Goal: Information Seeking & Learning: Learn about a topic

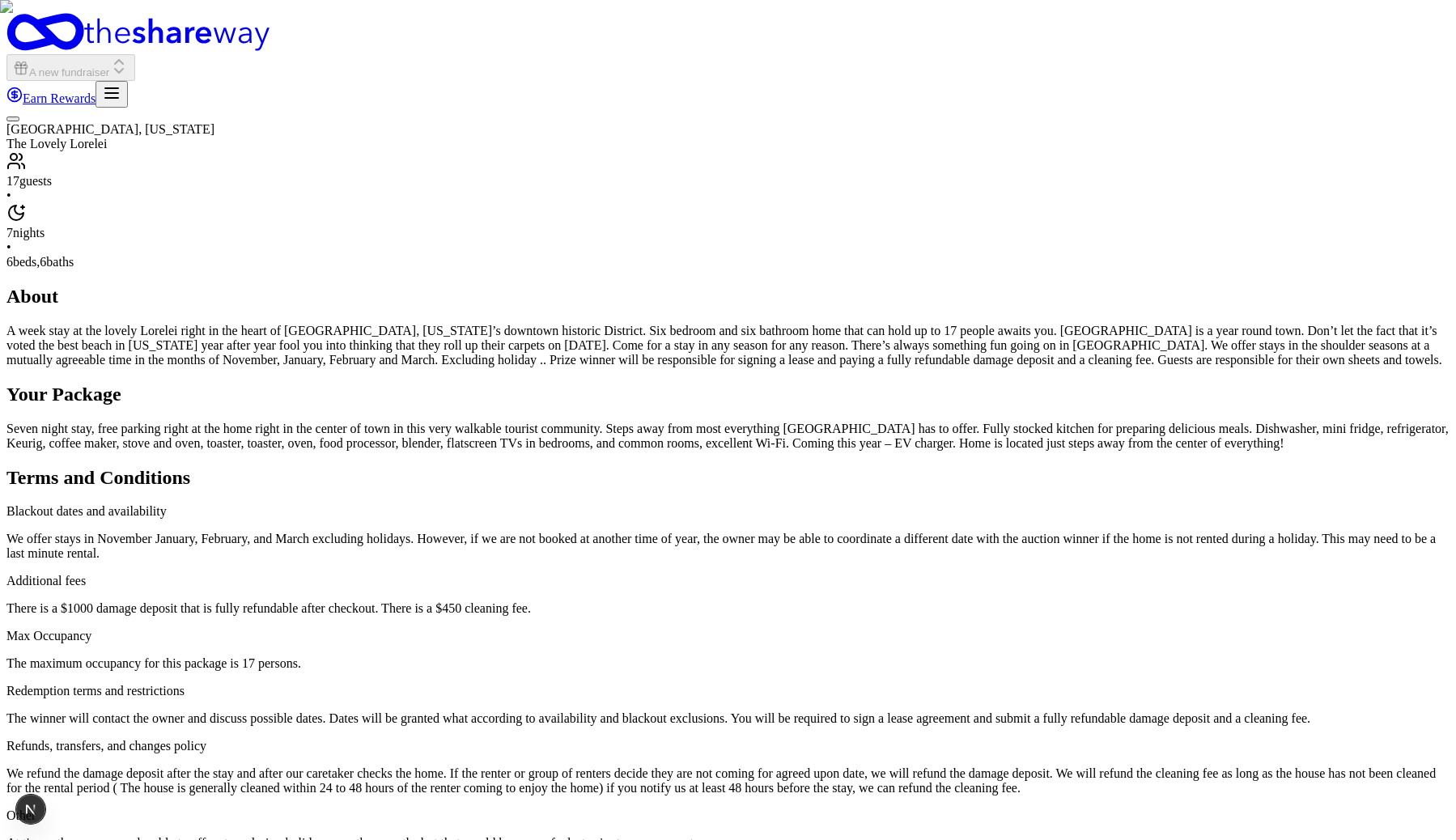
scroll to position [1474, 0]
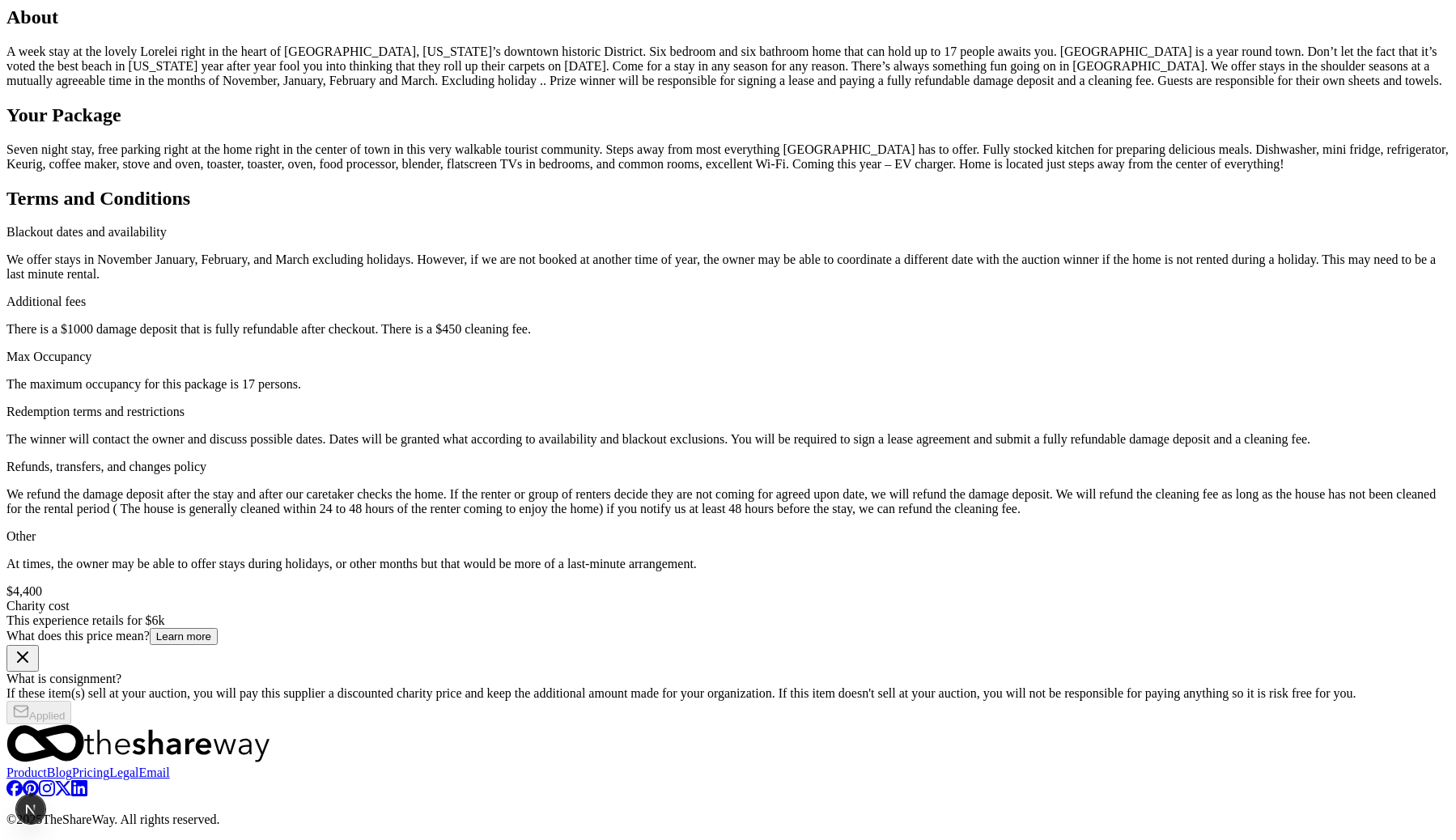
click at [1226, 444] on div "Miami, Florida The Lovely Lorelei 17 guests • 7 nights • 6 beds, 6 baths About …" at bounding box center [727, 276] width 1443 height 896
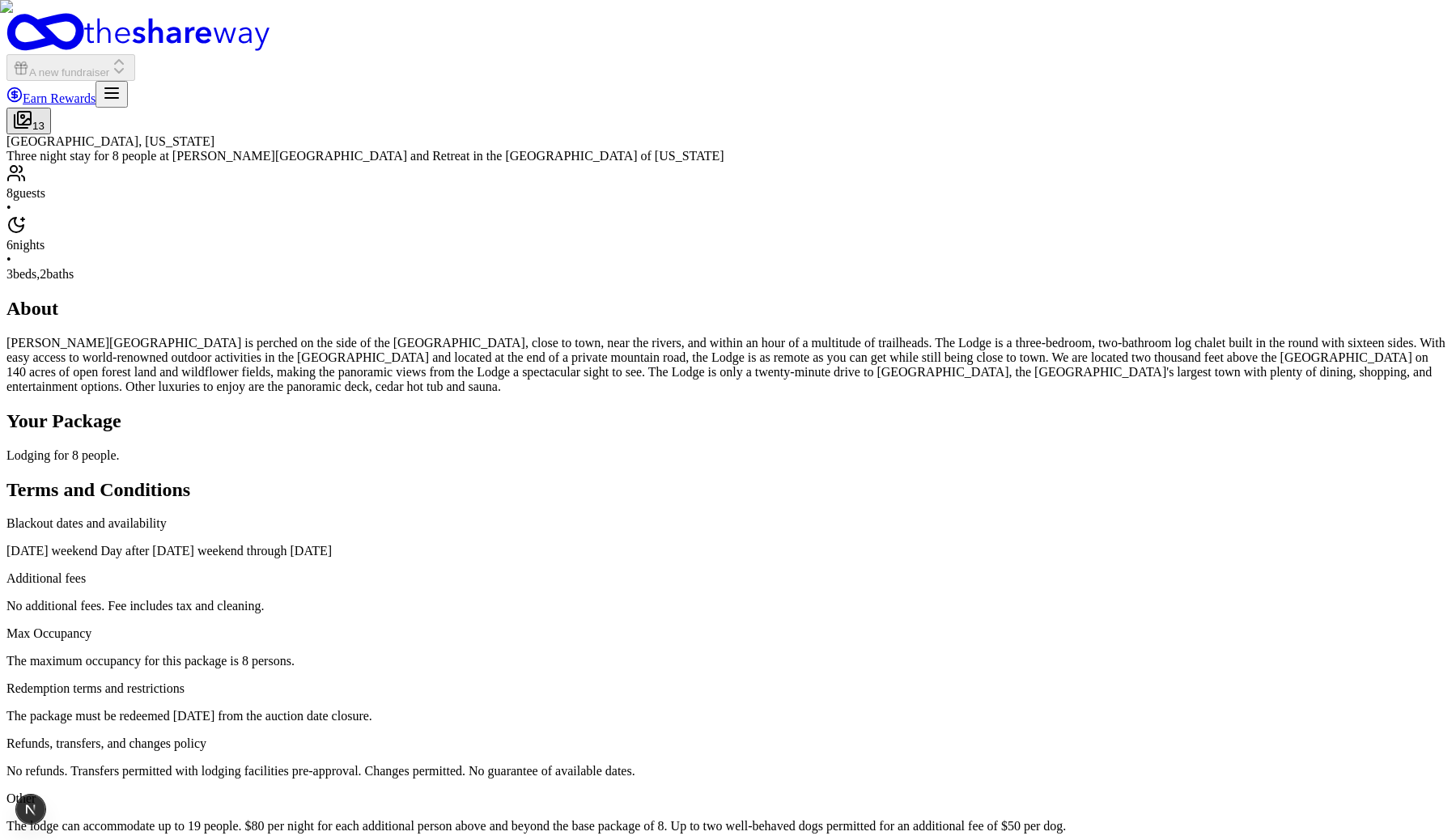
scroll to position [1356, 0]
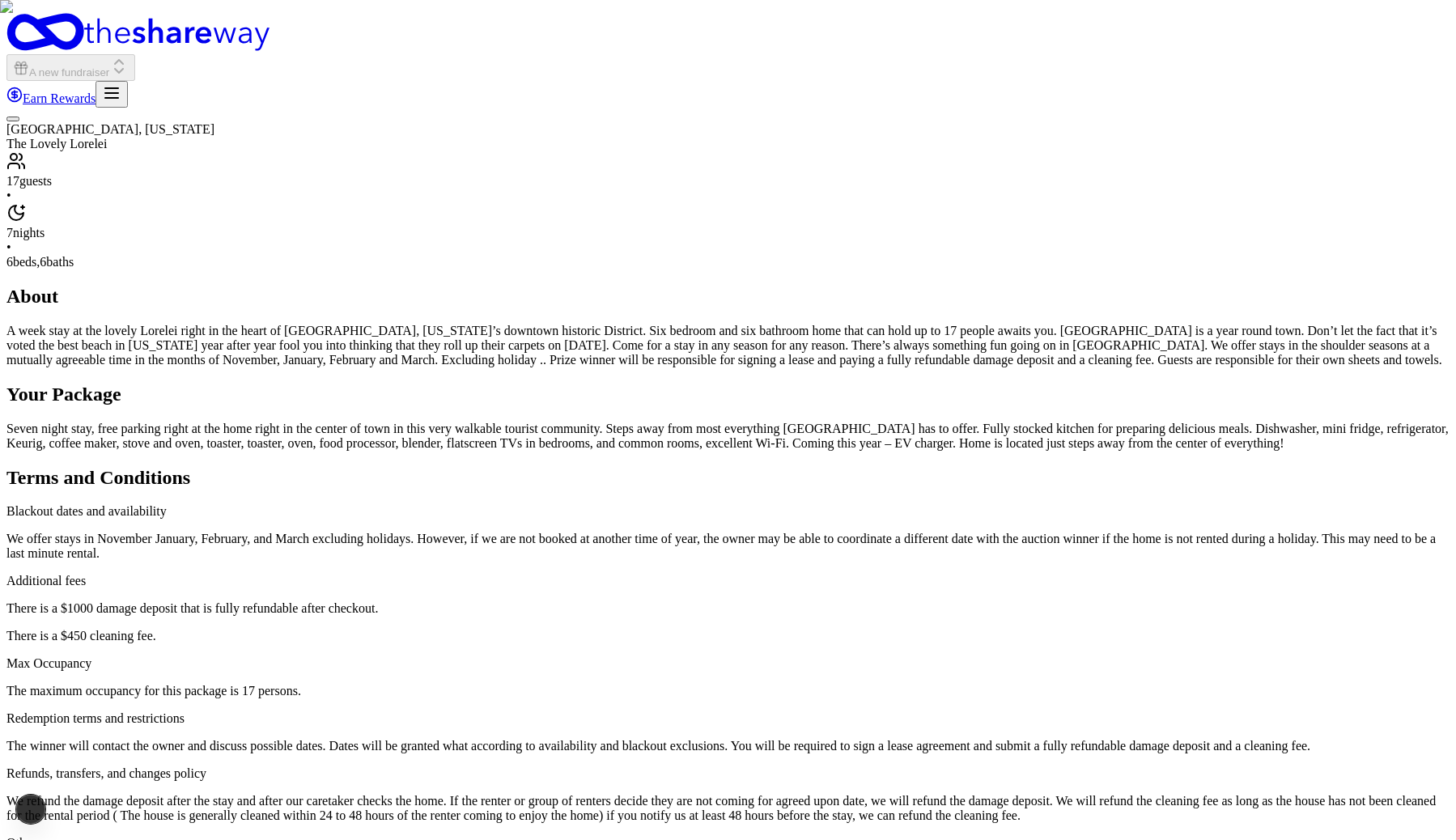
scroll to position [1474, 0]
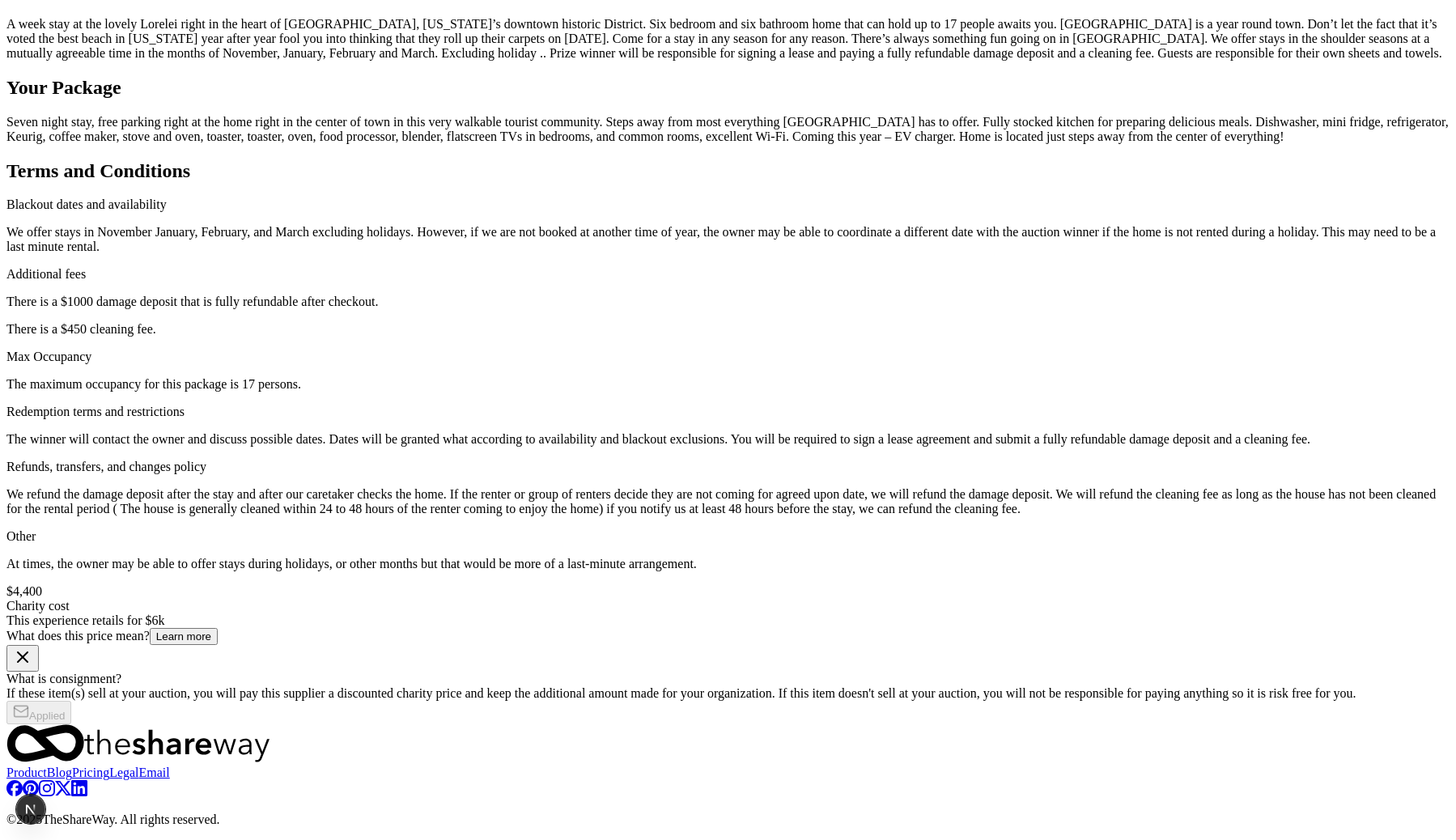
scroll to position [1196, 0]
click at [634, 144] on div "Your Package Seven night stay, free parking right at the home right in the cent…" at bounding box center [727, 111] width 1443 height 68
click at [634, 61] on p "A week stay at the lovely Lorelei right in the heart of Cape May, New Jersey’s …" at bounding box center [727, 39] width 1443 height 43
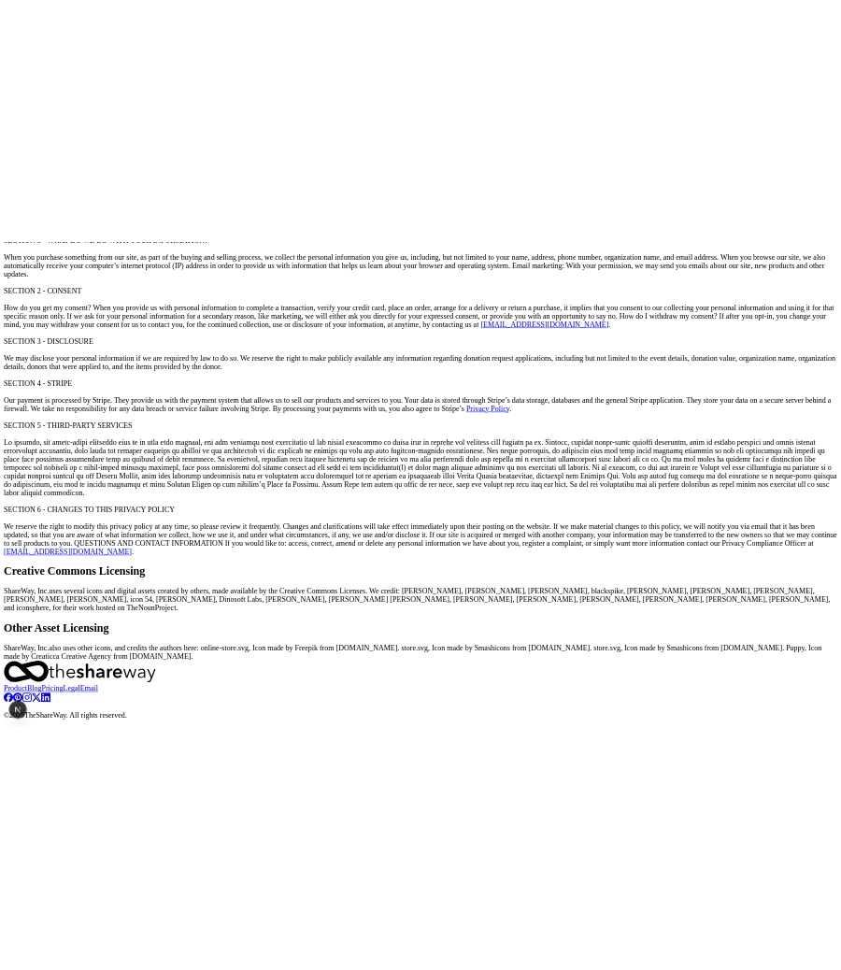
scroll to position [6710, 0]
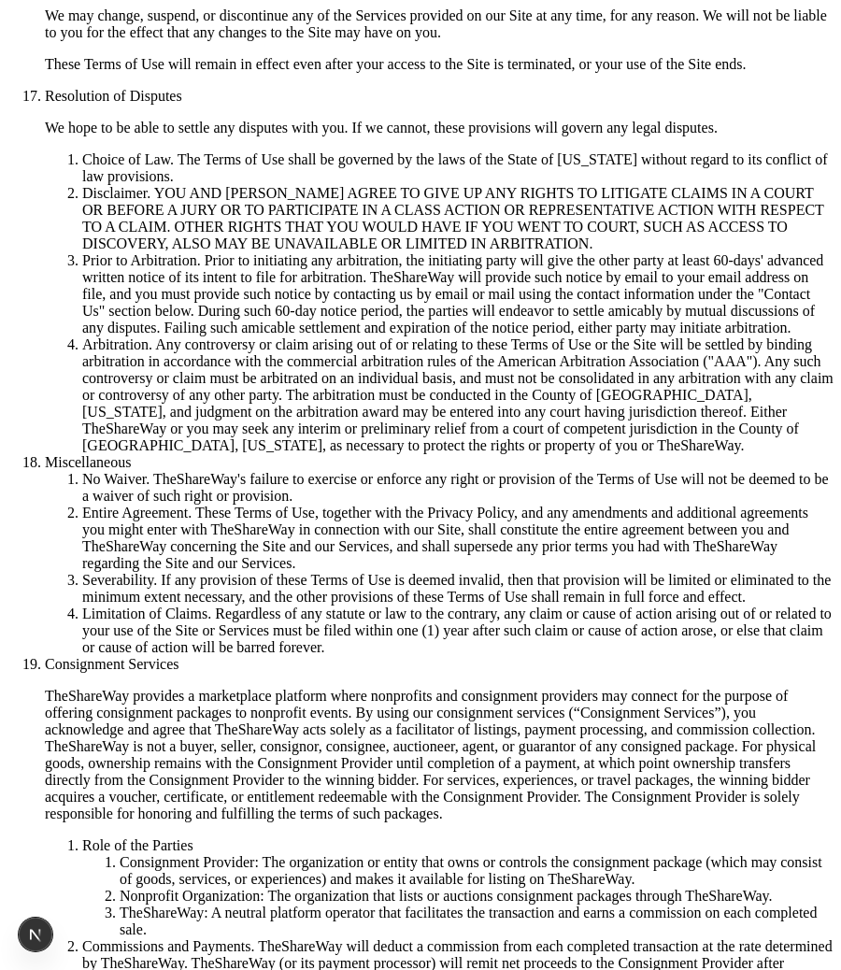
scroll to position [3575, 0]
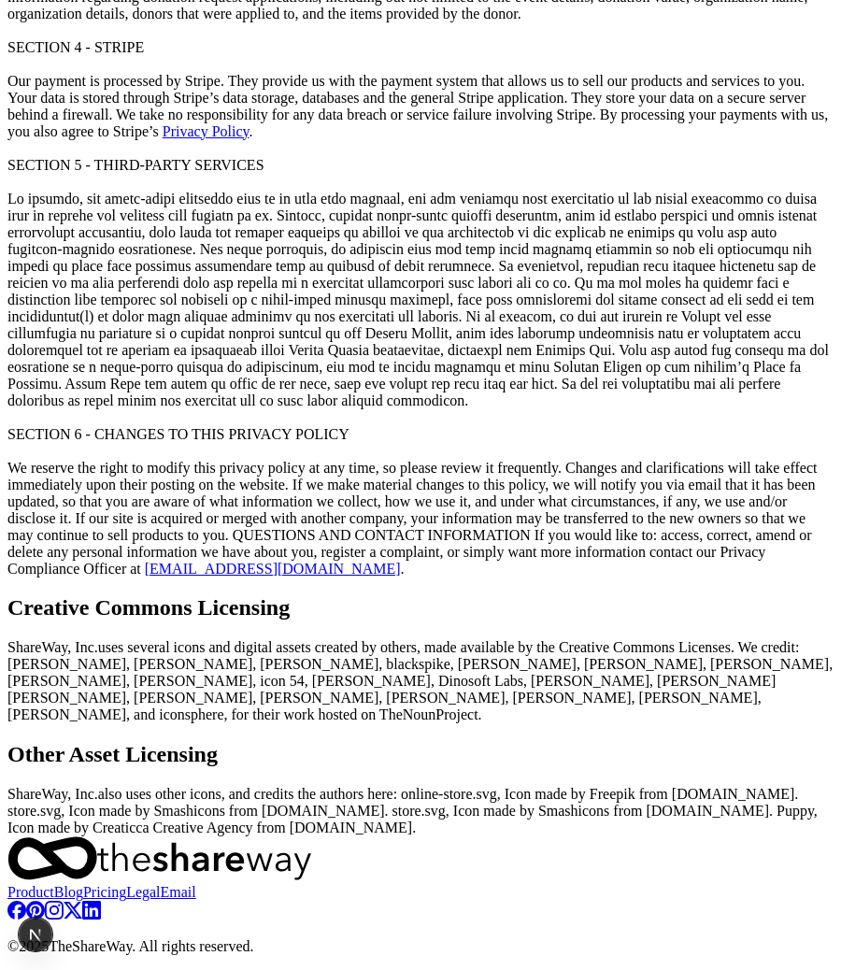
scroll to position [395, 0]
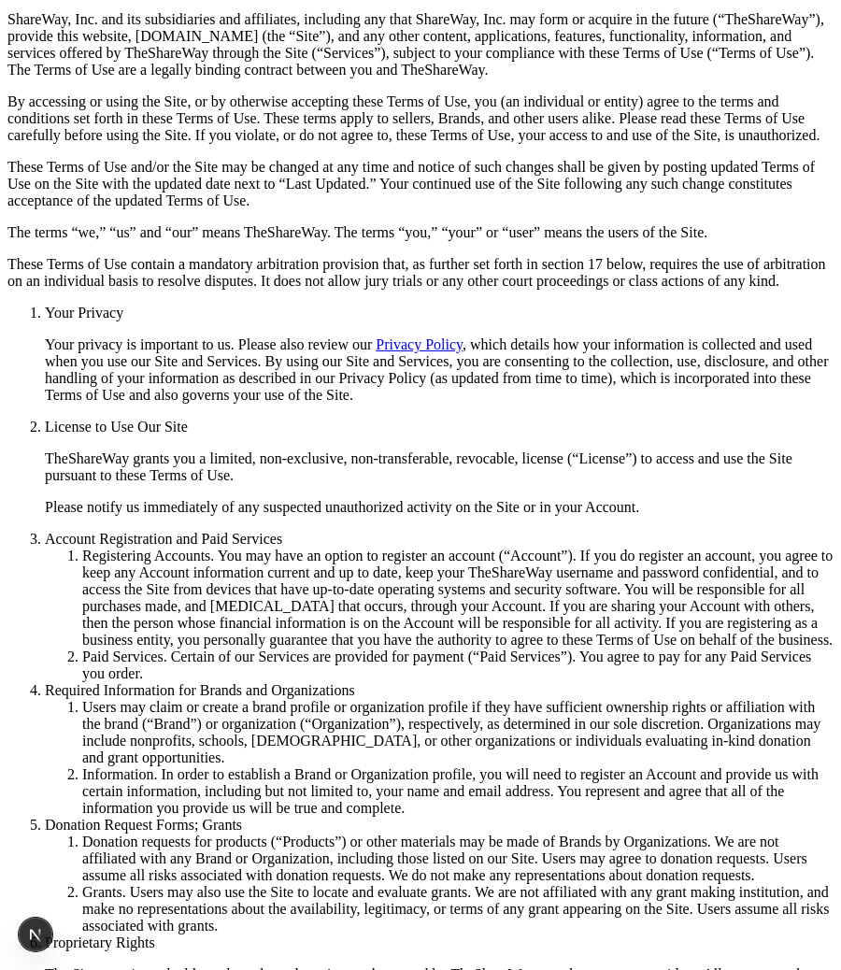
click at [454, 516] on p "Please notify us immediately of any suspected unauthorized activity on the Site…" at bounding box center [439, 507] width 789 height 17
click at [458, 352] on link "Privacy Policy" at bounding box center [419, 345] width 87 height 16
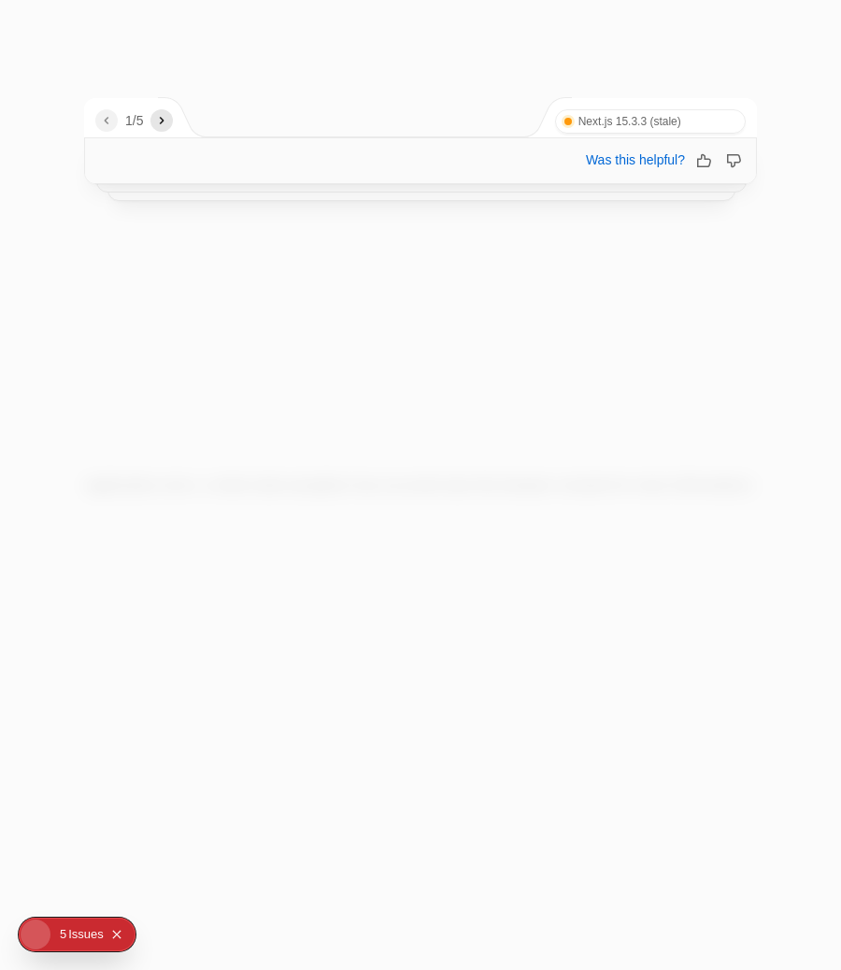
scroll to position [0, 0]
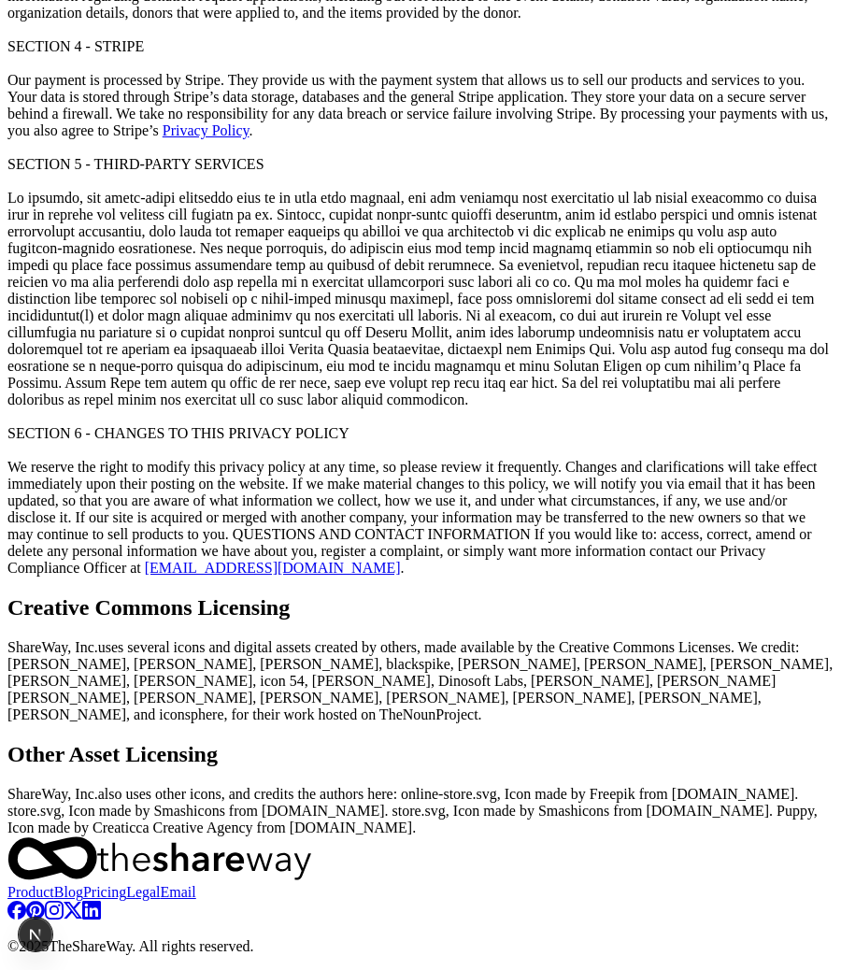
scroll to position [8482, 0]
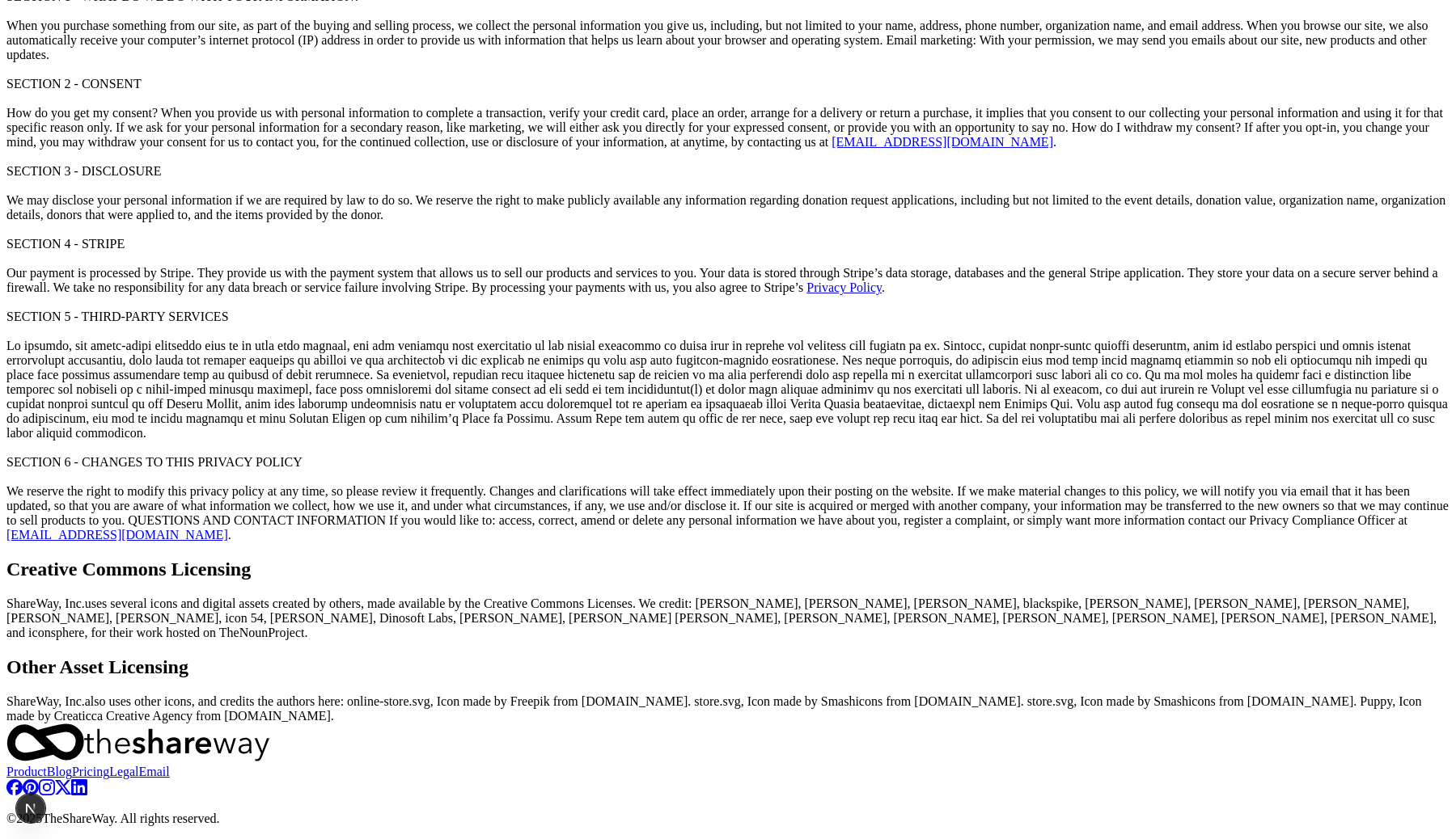
scroll to position [6373, 0]
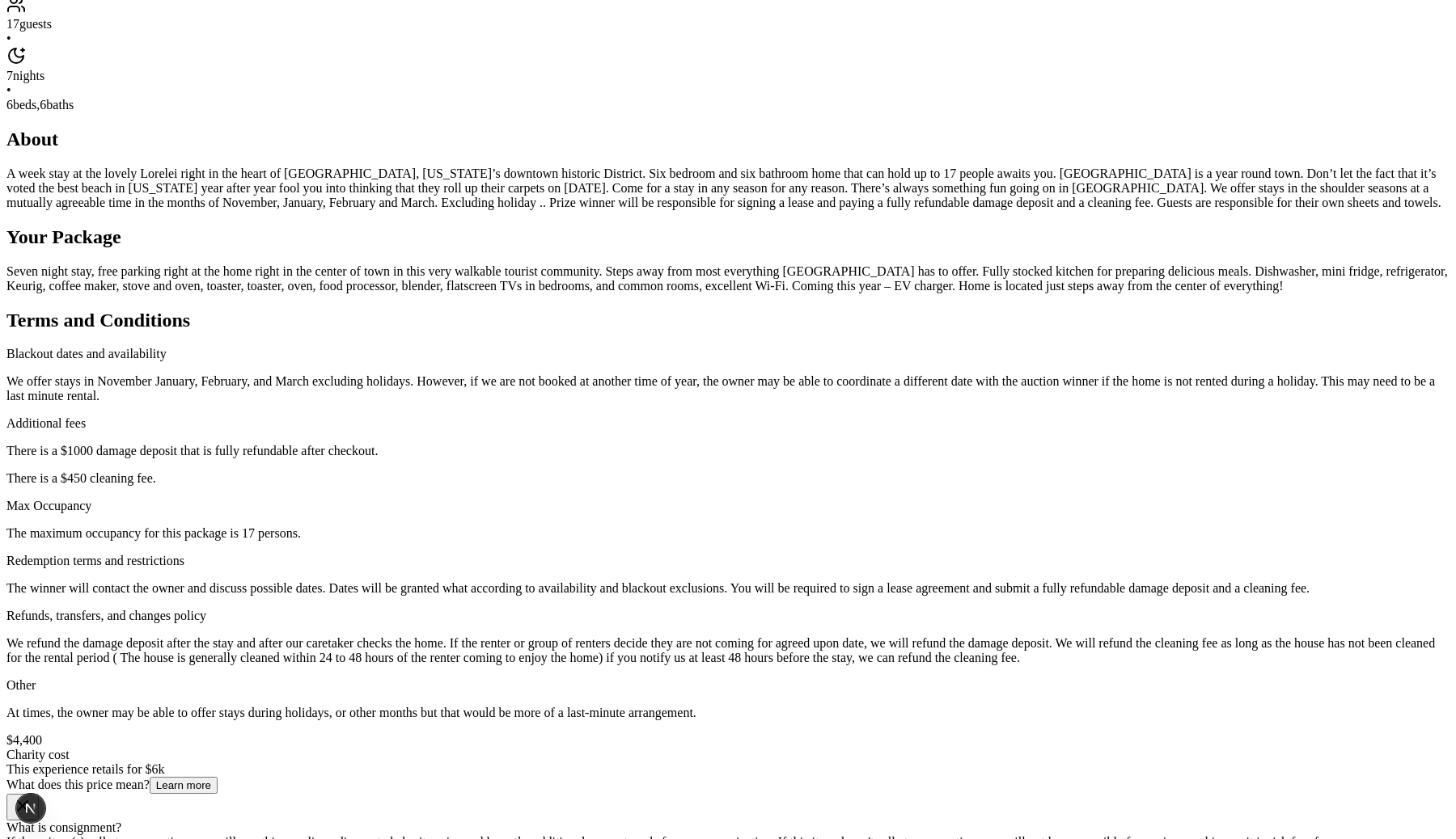
scroll to position [335, 0]
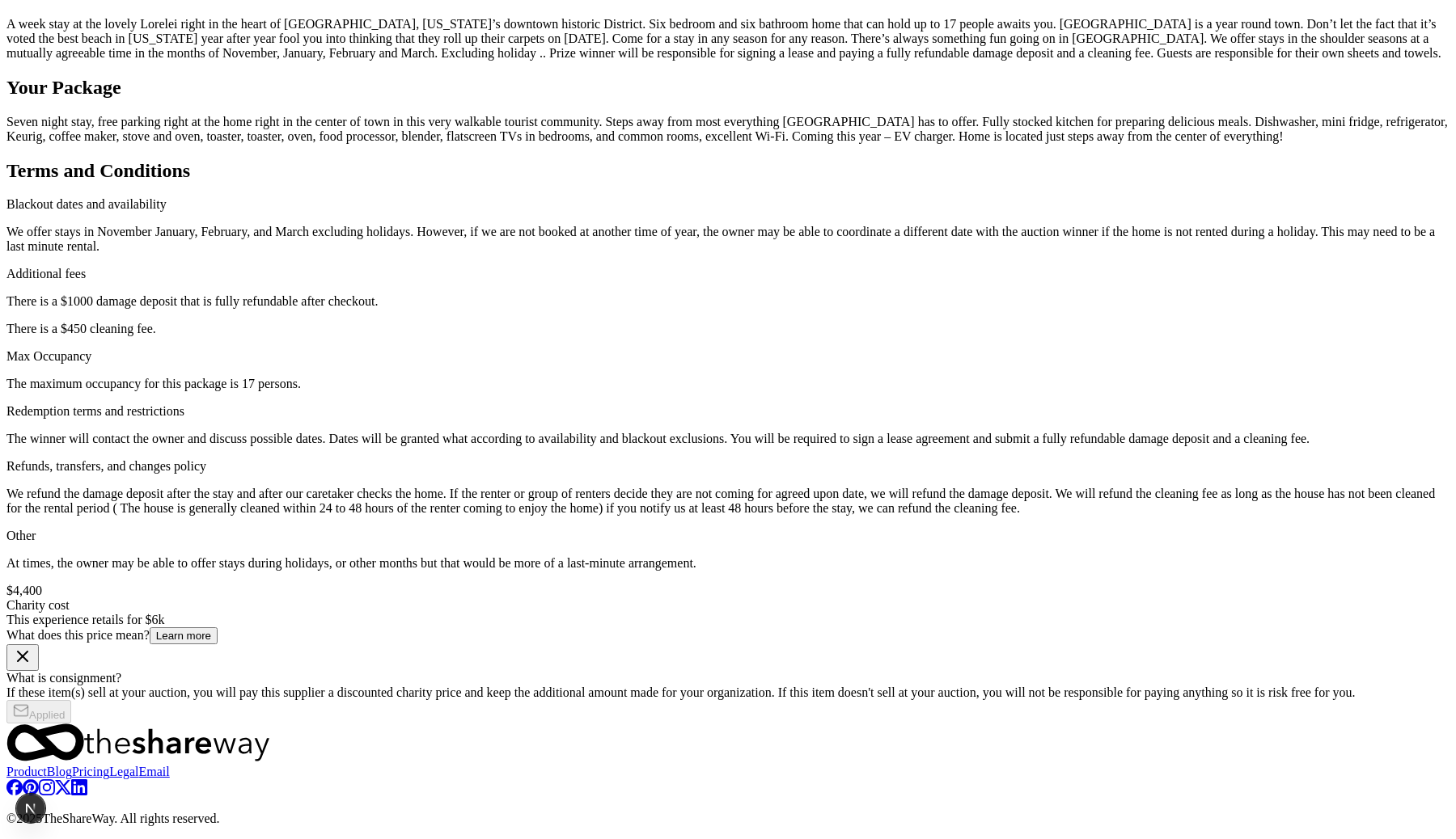
click at [880, 98] on img "button" at bounding box center [728, 113] width 1456 height 839
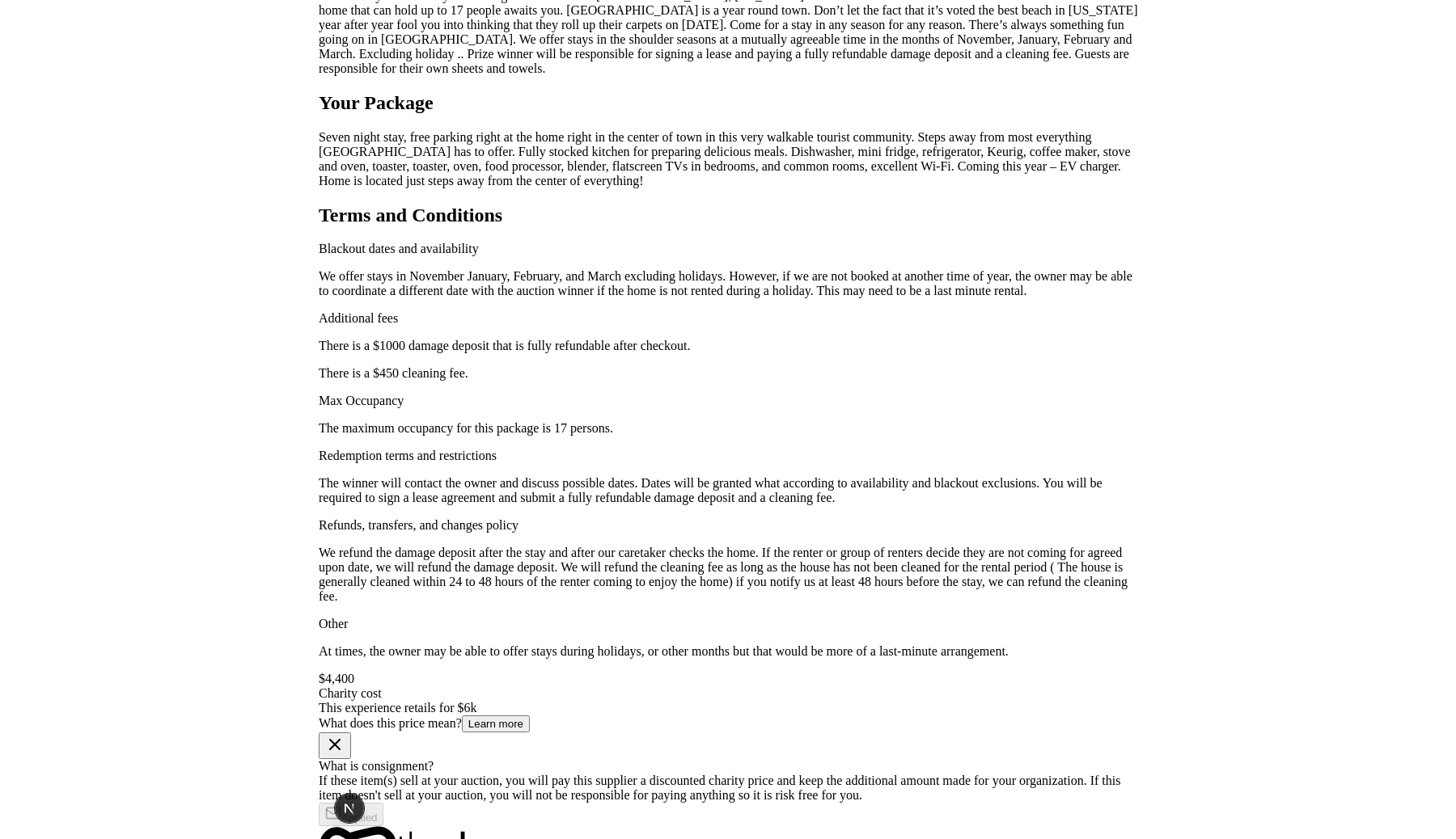
scroll to position [0, 0]
